Goal: Obtain resource: Download file/media

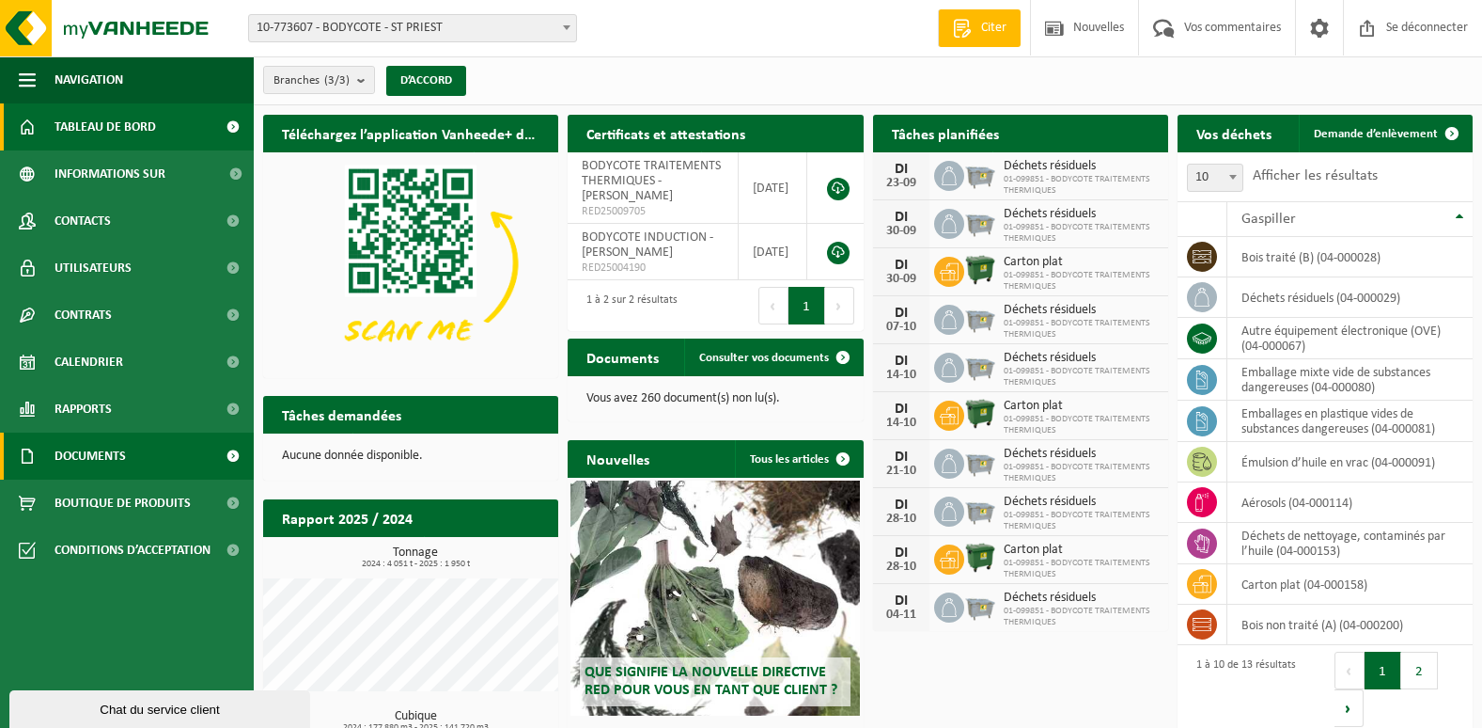
click at [193, 451] on link "Documents" at bounding box center [127, 455] width 254 height 47
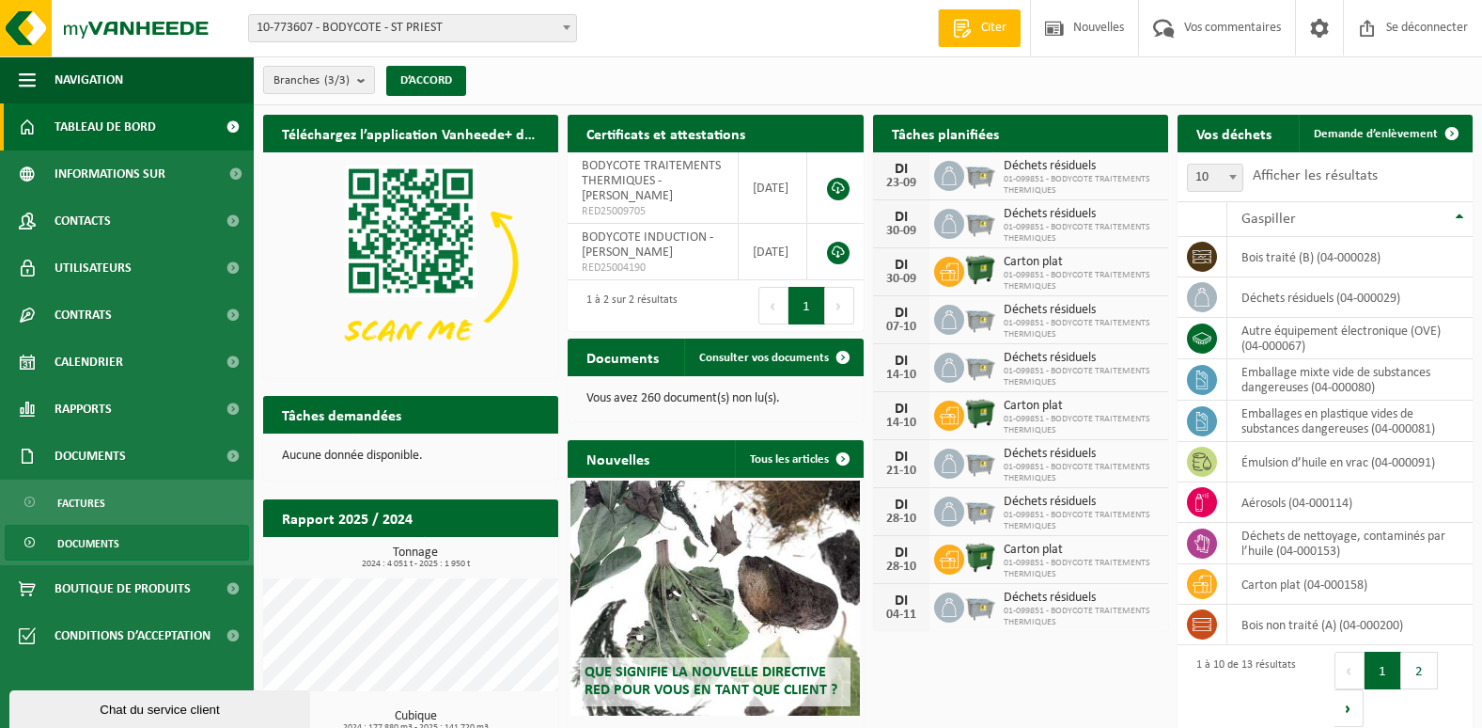
click at [138, 544] on link "Documents" at bounding box center [127, 542] width 244 height 36
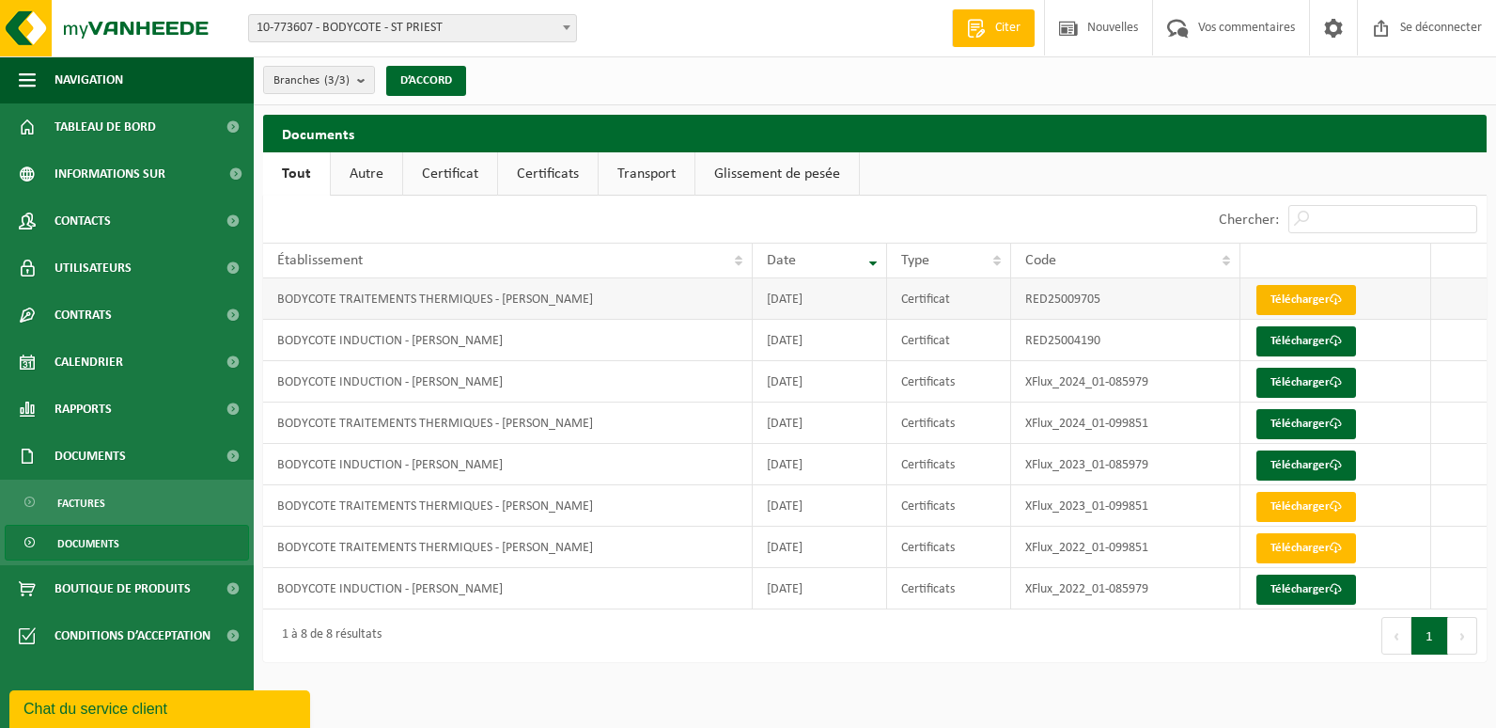
click at [1283, 302] on font "Télécharger" at bounding box center [1300, 299] width 59 height 12
click at [634, 174] on link "Transport" at bounding box center [647, 173] width 96 height 43
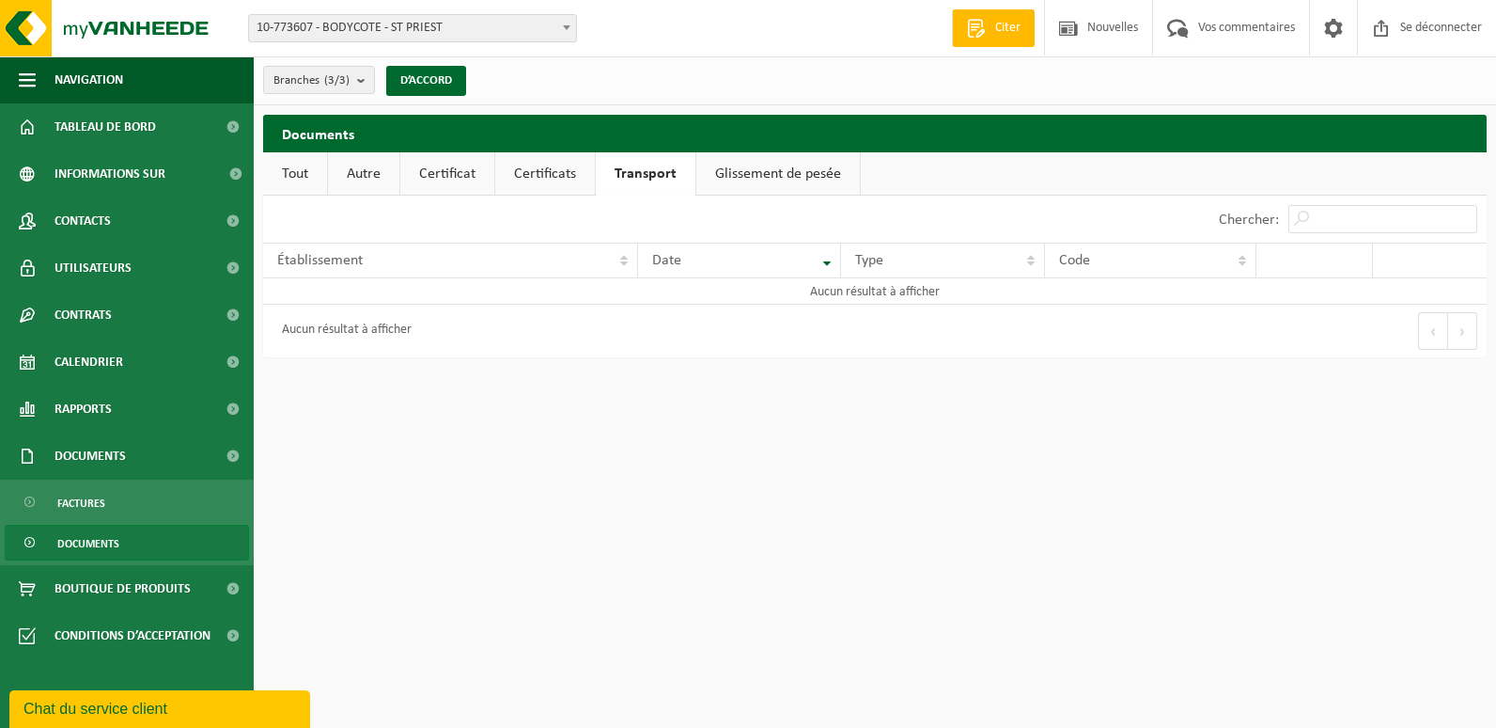
click at [457, 177] on link "Certificat" at bounding box center [447, 173] width 94 height 43
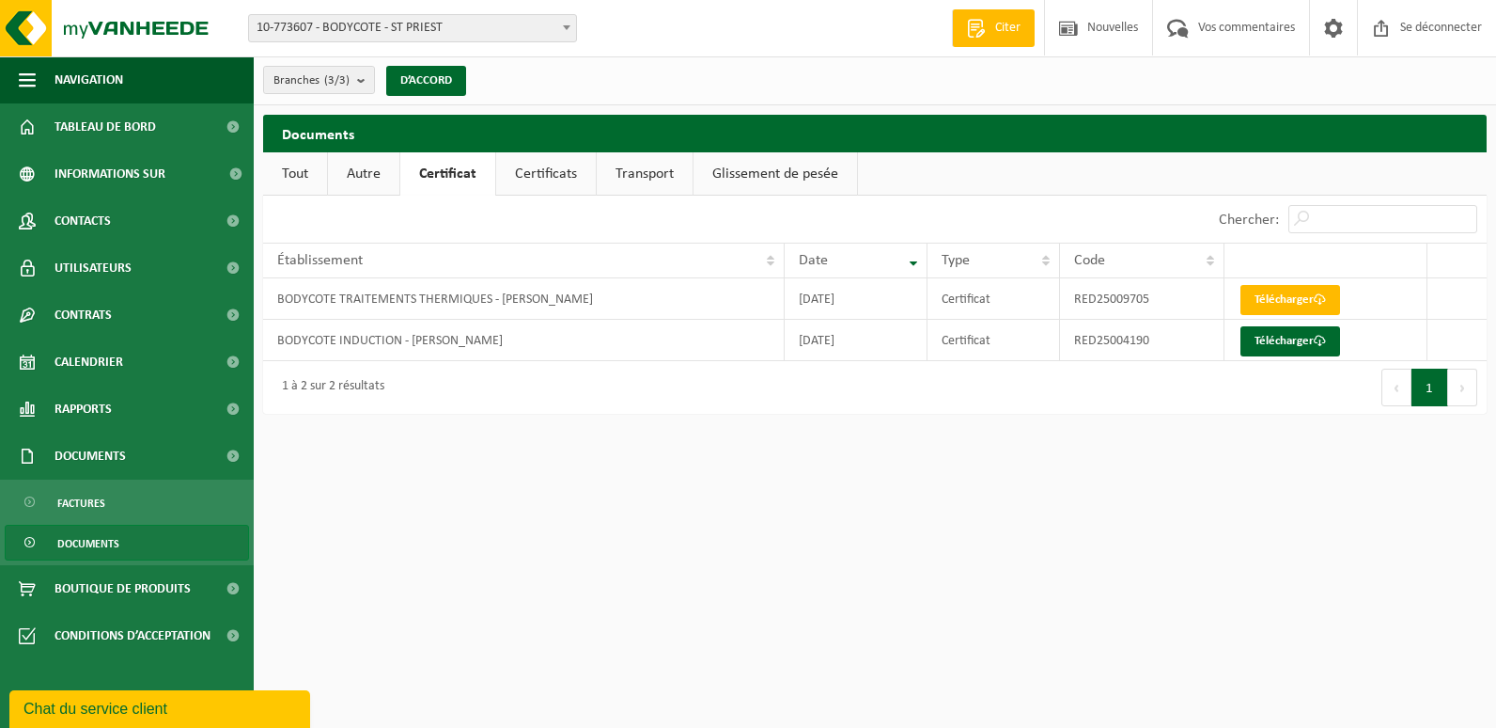
click at [558, 179] on link "Certificats" at bounding box center [546, 173] width 100 height 43
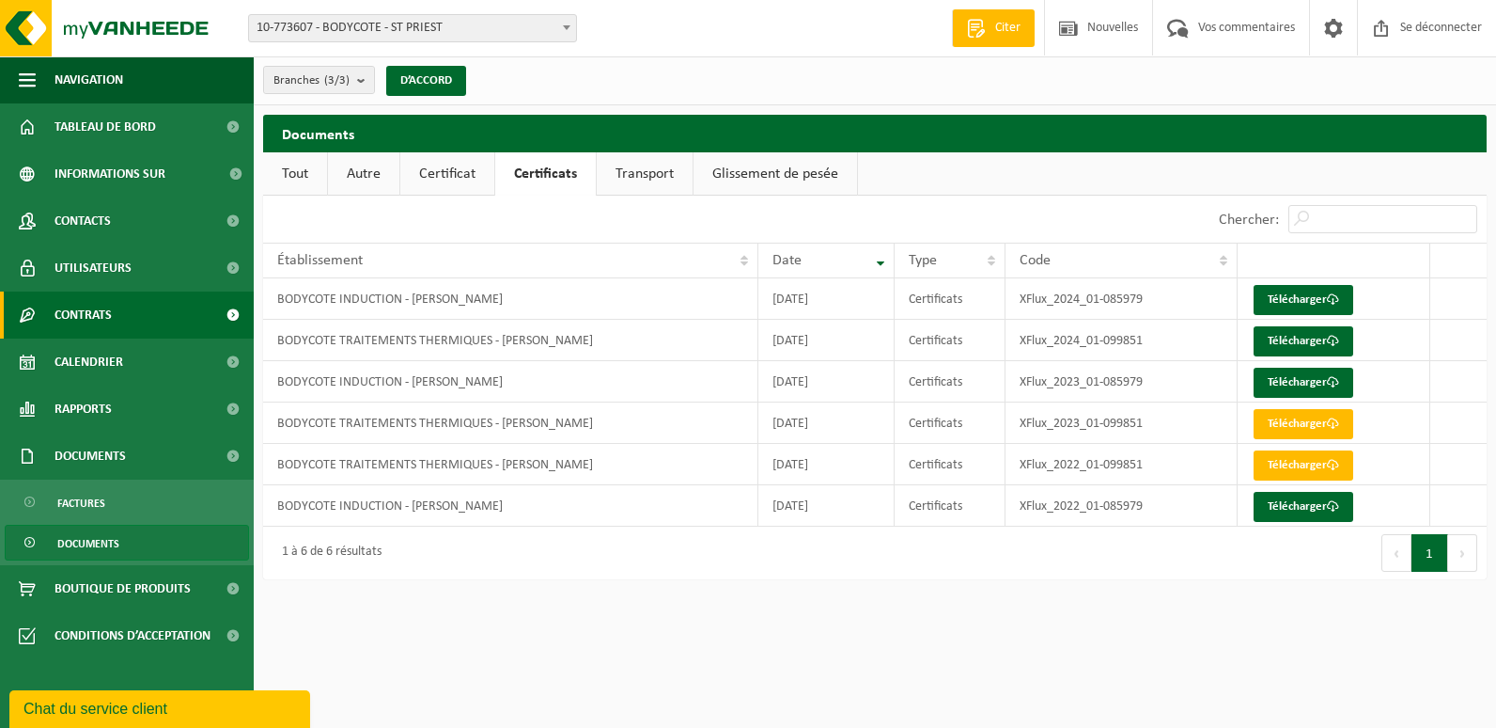
click at [229, 315] on span at bounding box center [232, 314] width 42 height 47
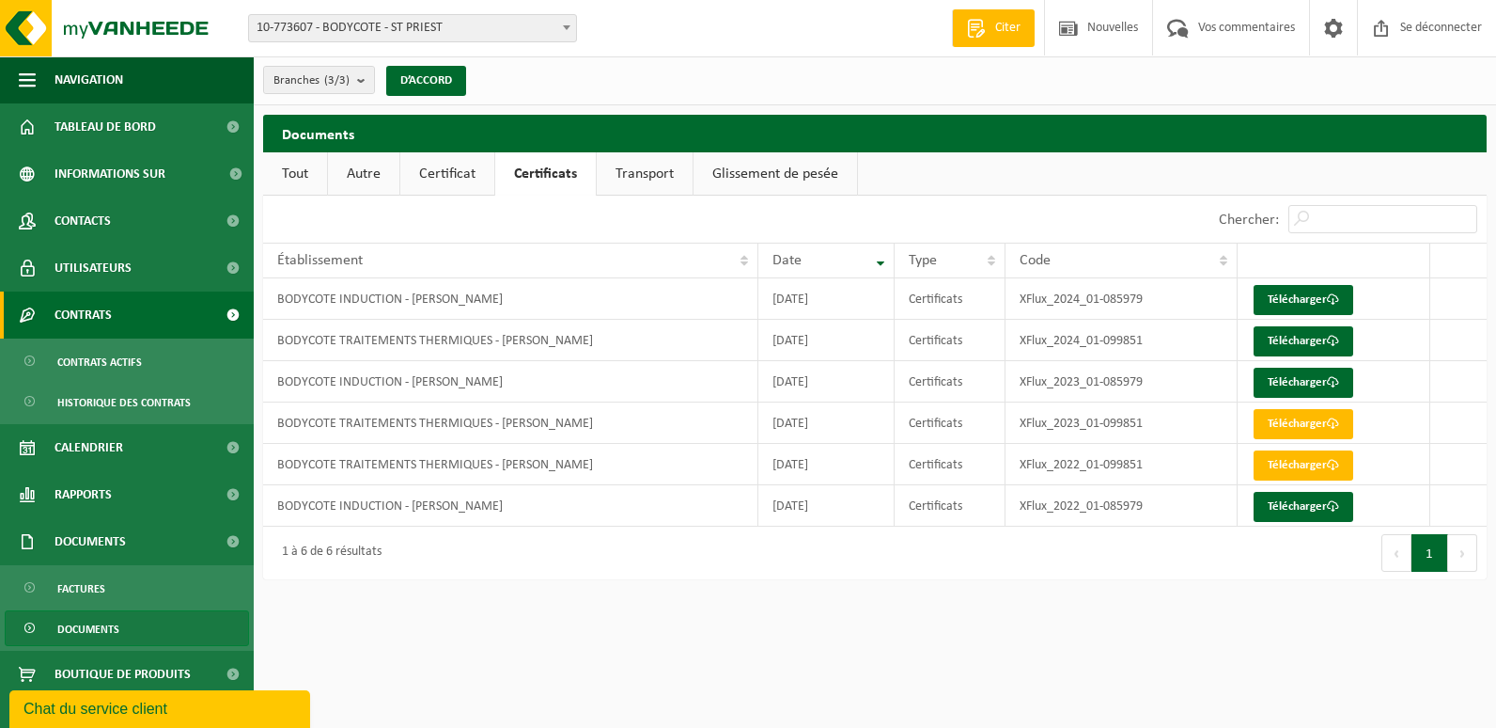
click at [218, 316] on span at bounding box center [232, 314] width 42 height 47
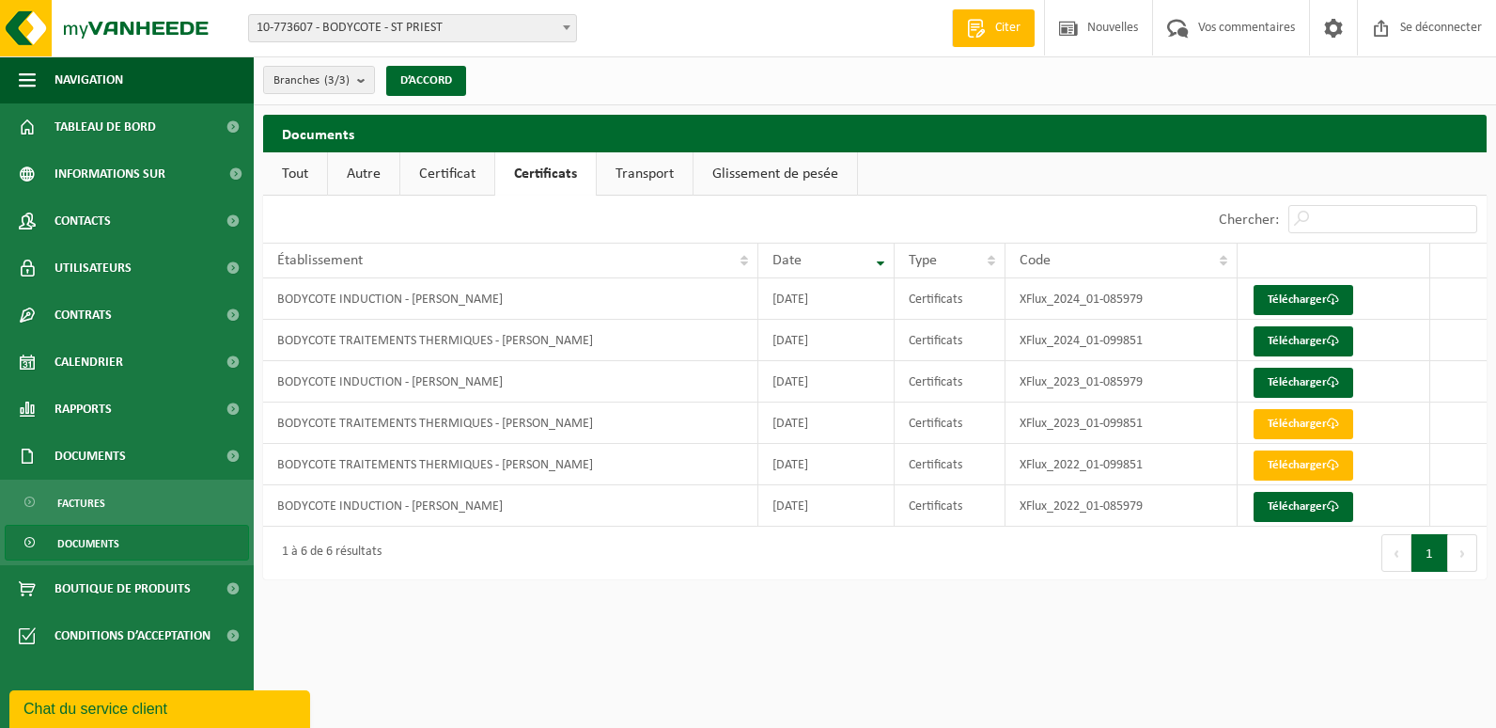
click at [637, 179] on link "Transport" at bounding box center [645, 173] width 96 height 43
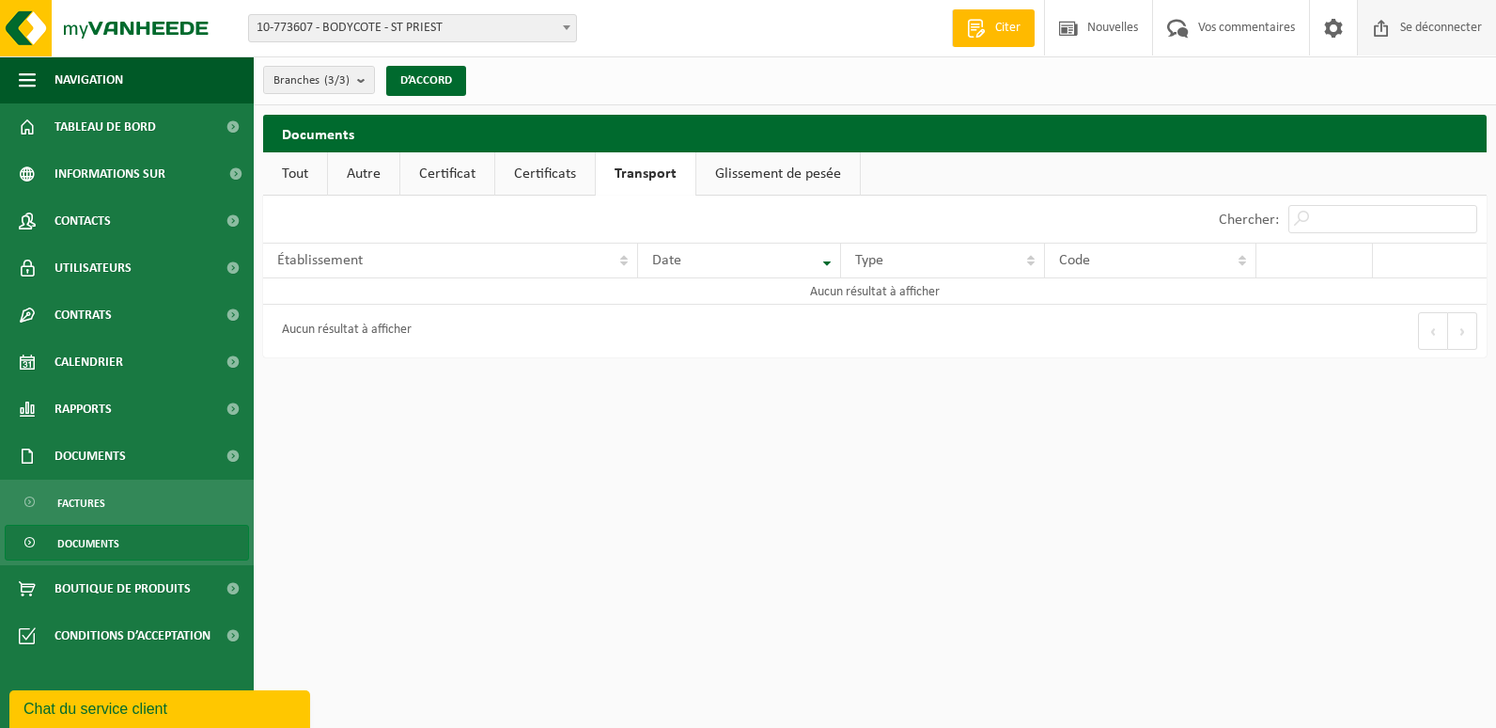
click at [1428, 23] on span "Se déconnecter" at bounding box center [1441, 27] width 91 height 55
